Goal: Find specific page/section: Find specific page/section

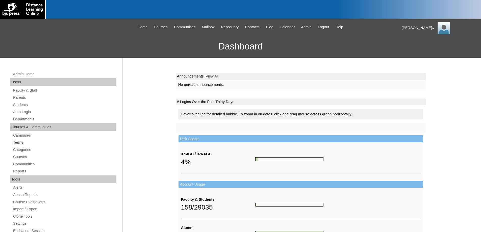
click at [20, 143] on link "Terms" at bounding box center [64, 142] width 103 height 6
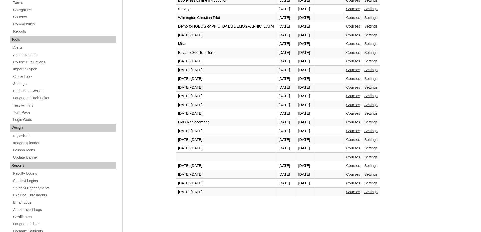
scroll to position [151, 0]
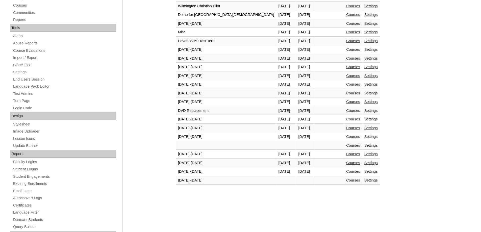
click at [346, 172] on link "Courses" at bounding box center [353, 171] width 14 height 4
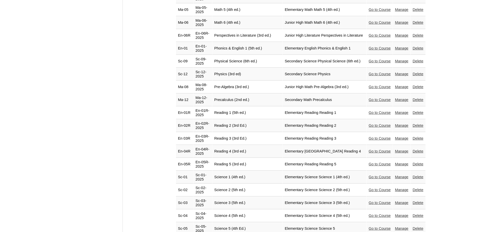
scroll to position [934, 0]
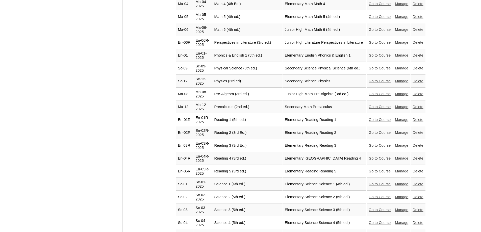
drag, startPoint x: 379, startPoint y: 77, endPoint x: 337, endPoint y: 77, distance: 41.6
click at [379, 105] on link "Go to Course" at bounding box center [379, 107] width 22 height 4
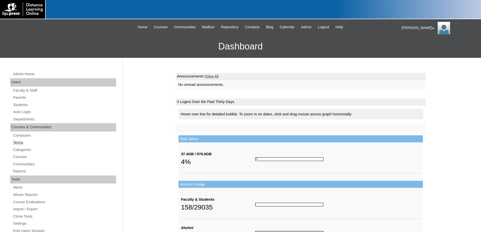
click at [18, 141] on link "Terms" at bounding box center [64, 142] width 103 height 6
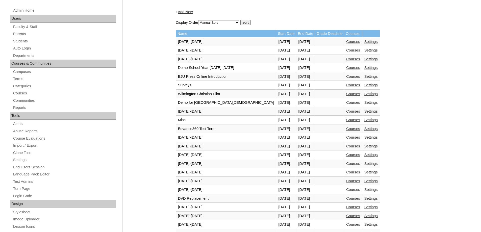
scroll to position [151, 0]
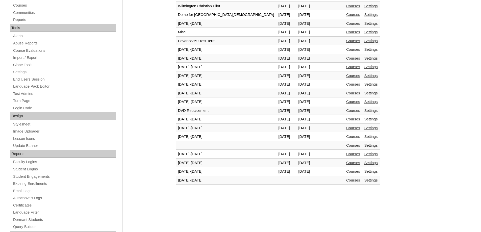
click at [346, 171] on link "Courses" at bounding box center [353, 171] width 14 height 4
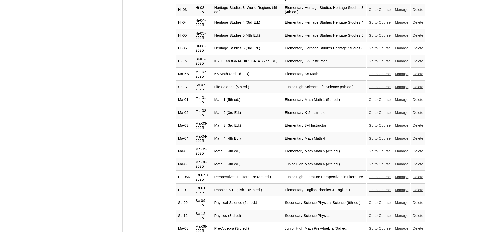
scroll to position [807, 0]
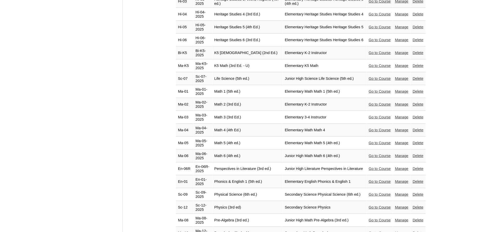
click at [370, 218] on link "Go to Course" at bounding box center [379, 220] width 22 height 4
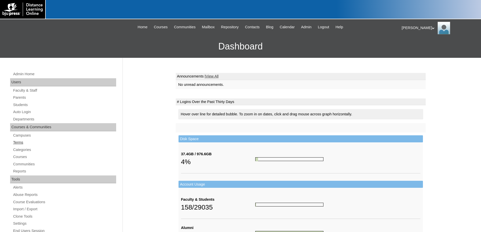
click at [14, 142] on link "Terms" at bounding box center [64, 142] width 103 height 6
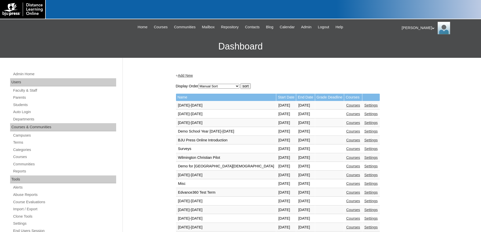
scroll to position [177, 0]
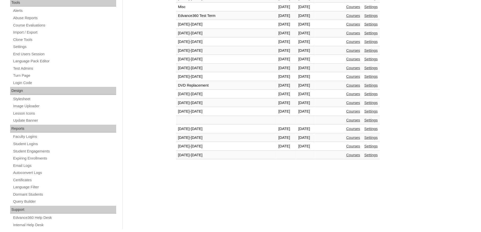
click at [346, 145] on link "Courses" at bounding box center [353, 146] width 14 height 4
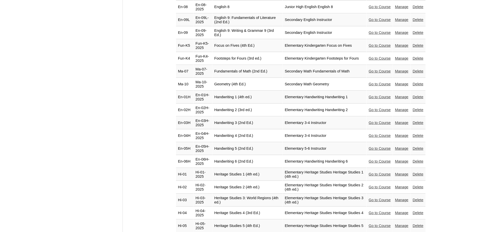
scroll to position [807, 0]
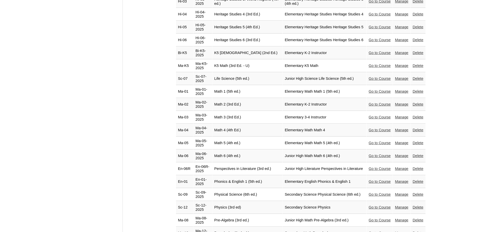
click at [377, 205] on link "Go to Course" at bounding box center [379, 207] width 22 height 4
